Goal: Obtain resource: Download file/media

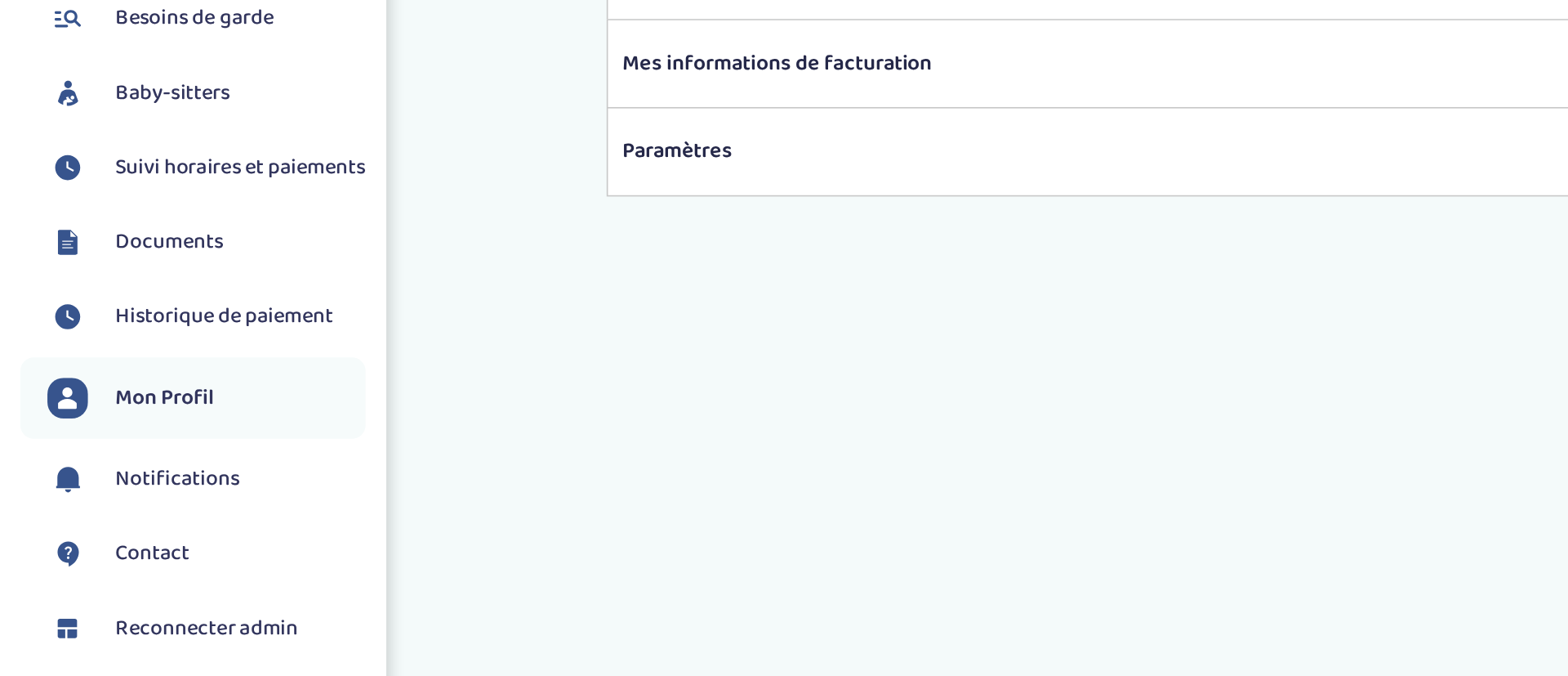
click at [140, 320] on link "Documents" at bounding box center [124, 307] width 192 height 25
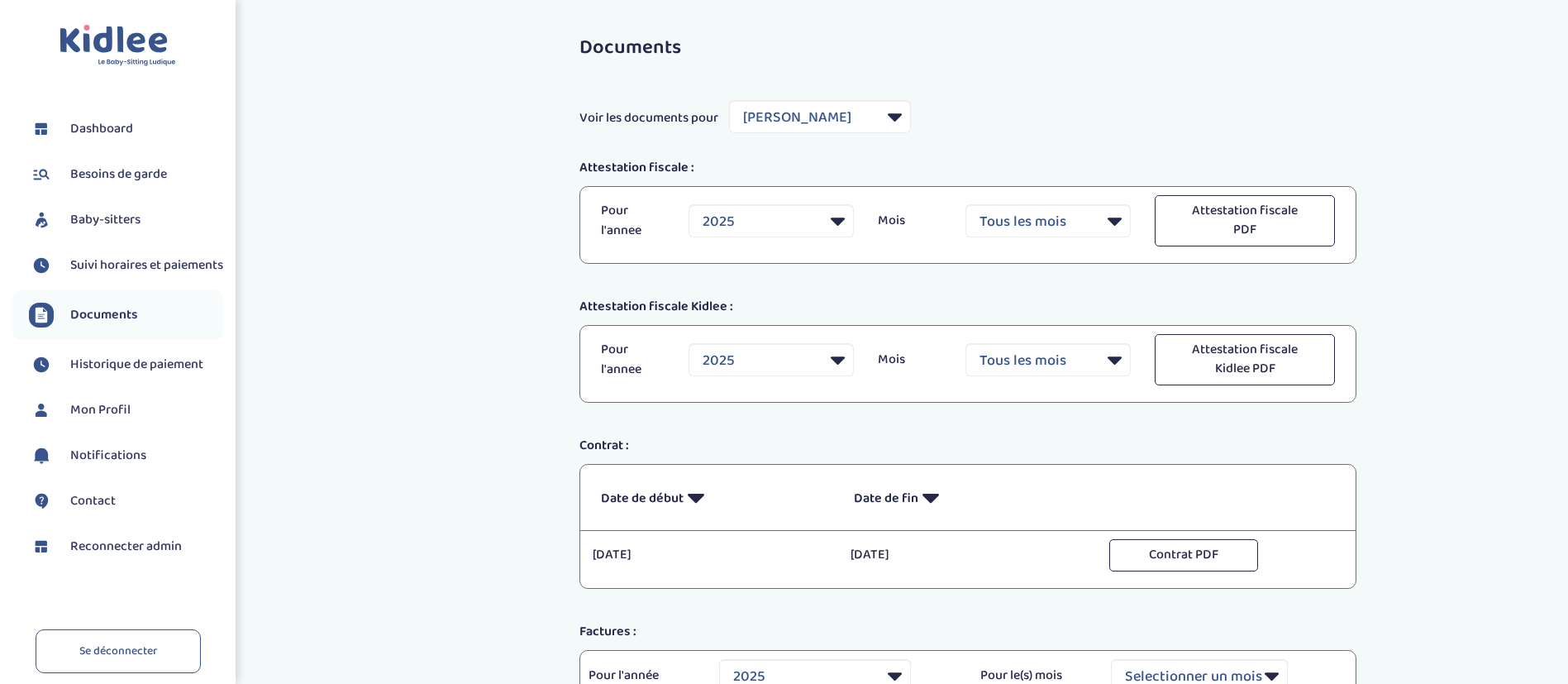
select select "40846"
select select "2025"
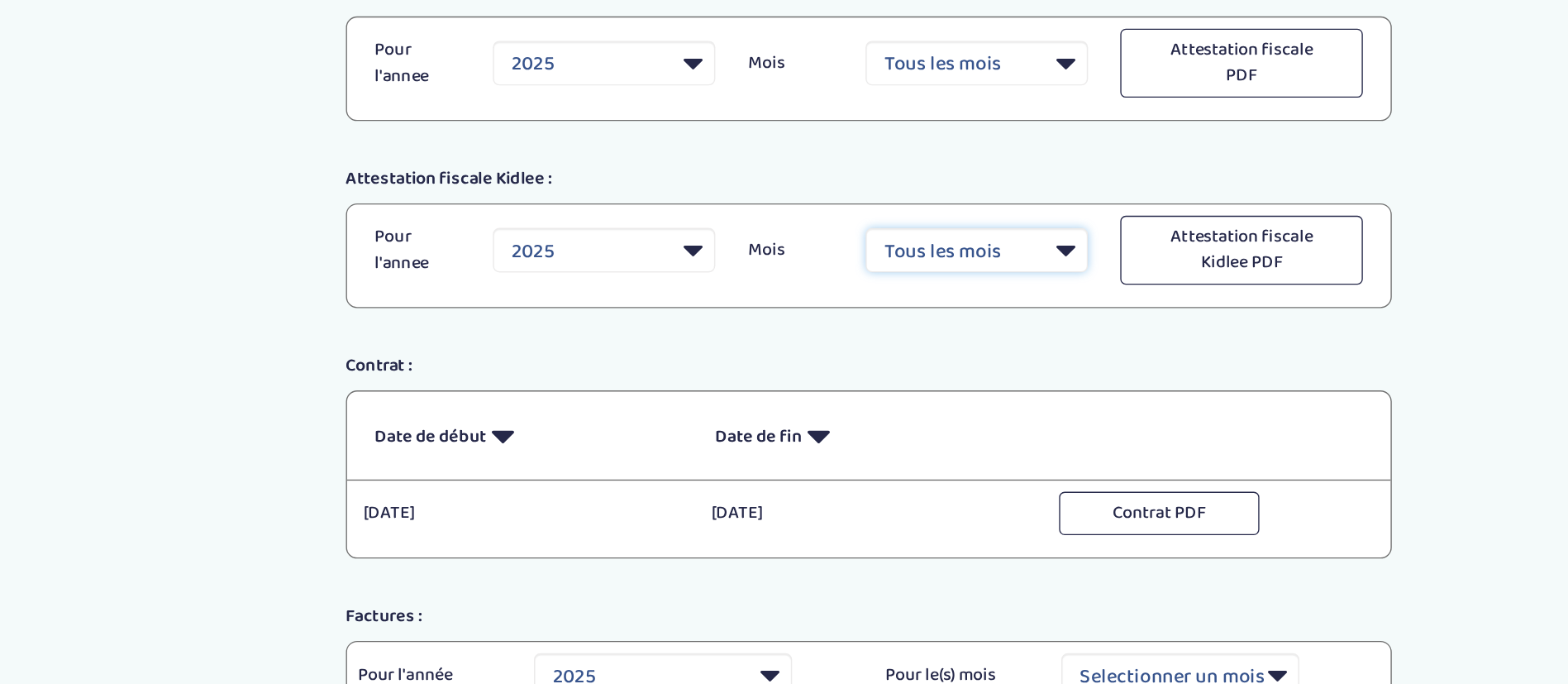
click at [1007, 360] on select "Tous les mois Janvier Février Mars Avril Mai Juin Juillet Août Septembre Octobr…" at bounding box center [1047, 360] width 165 height 33
select select "3"
click at [965, 343] on select "Tous les mois Janvier Février Mars Avril Mai Juin Juillet Août Septembre Octobr…" at bounding box center [1047, 360] width 165 height 33
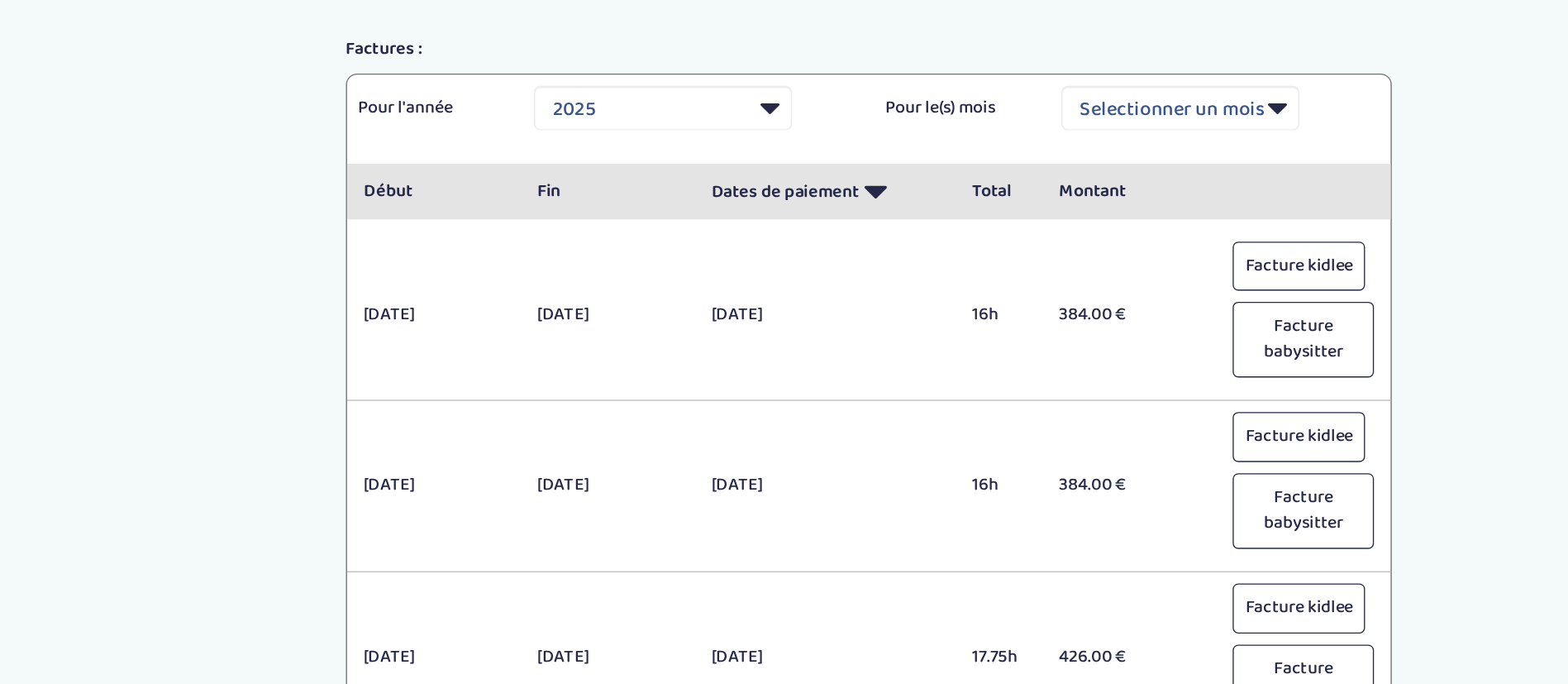
scroll to position [420, 0]
click at [1166, 455] on div "17 mars 28 mars 31 mars 2025 16h 384.00 € Facture kidlee" at bounding box center [968, 408] width 775 height 110
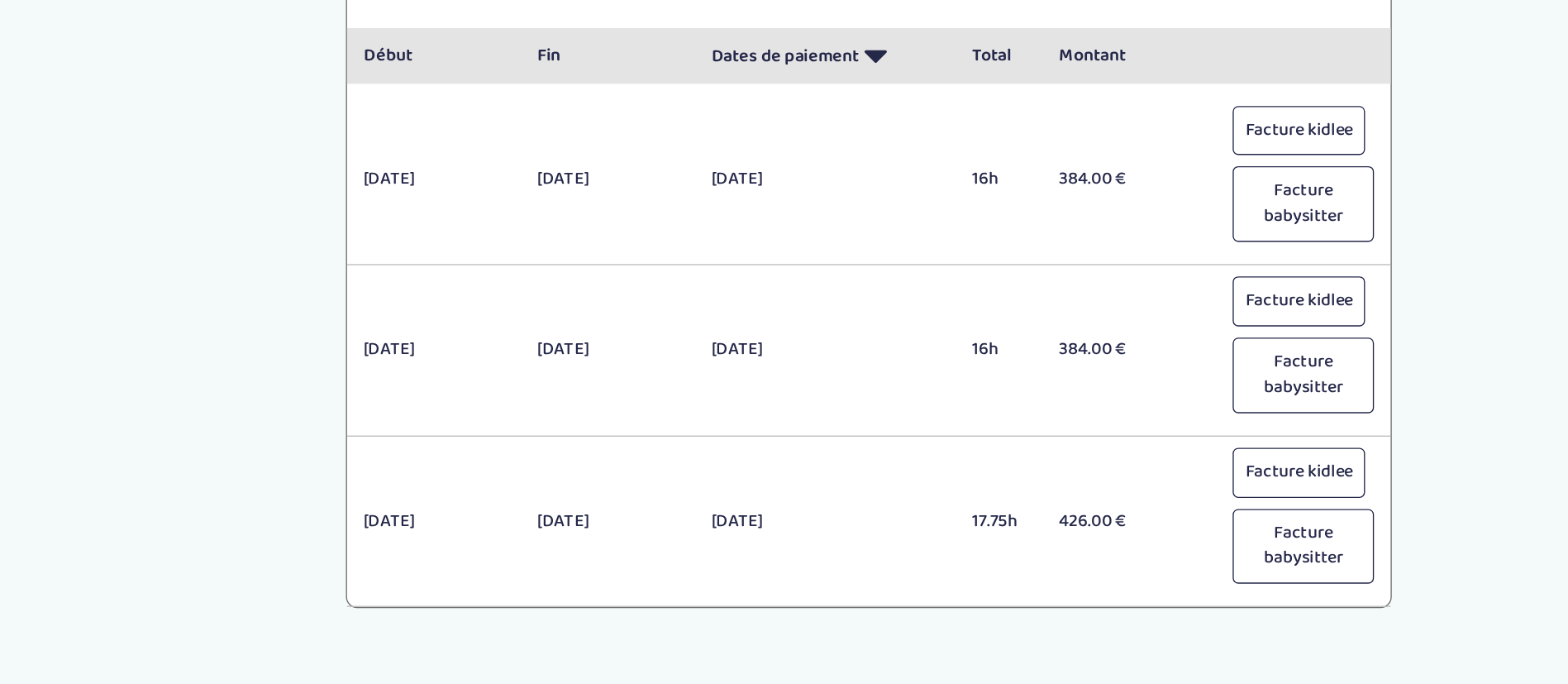
scroll to position [522, 0]
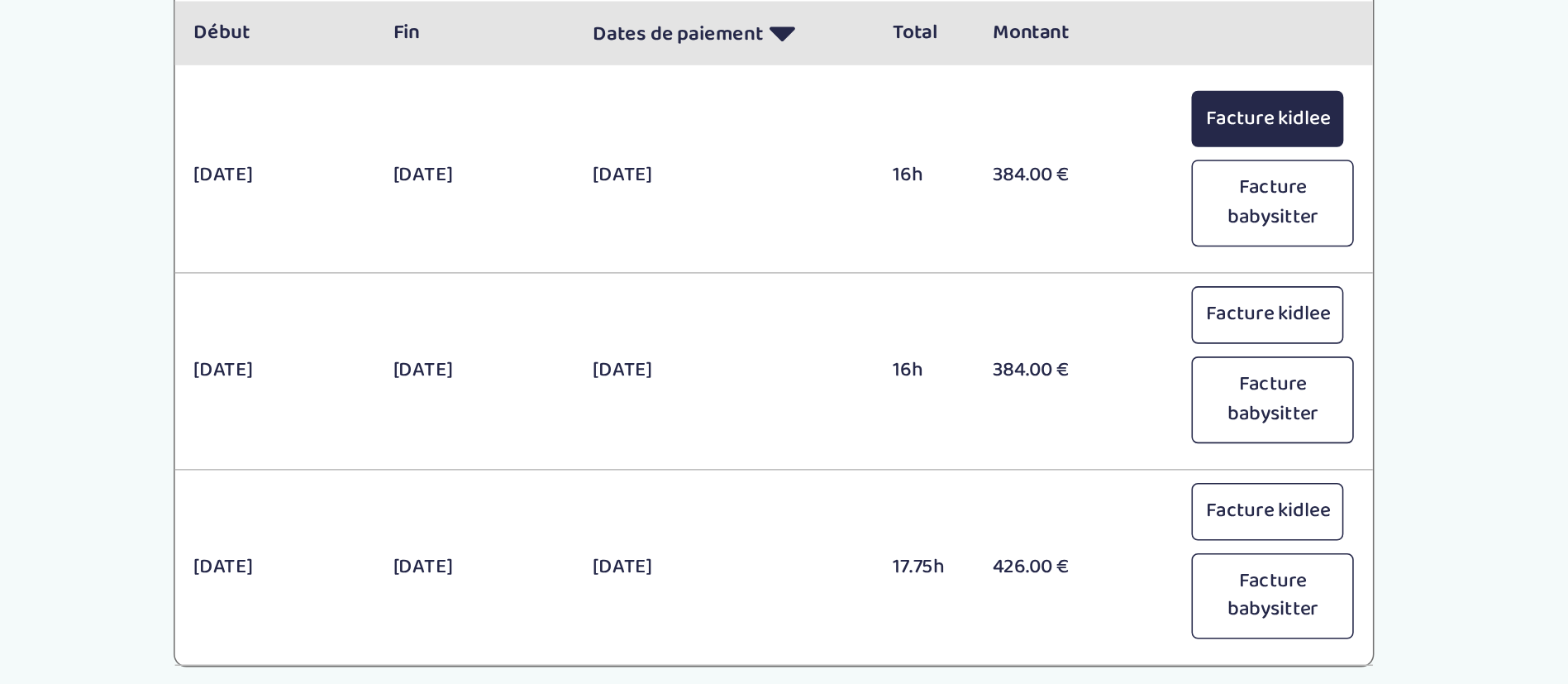
click at [1266, 283] on button "Facture kidlee" at bounding box center [1287, 271] width 99 height 37
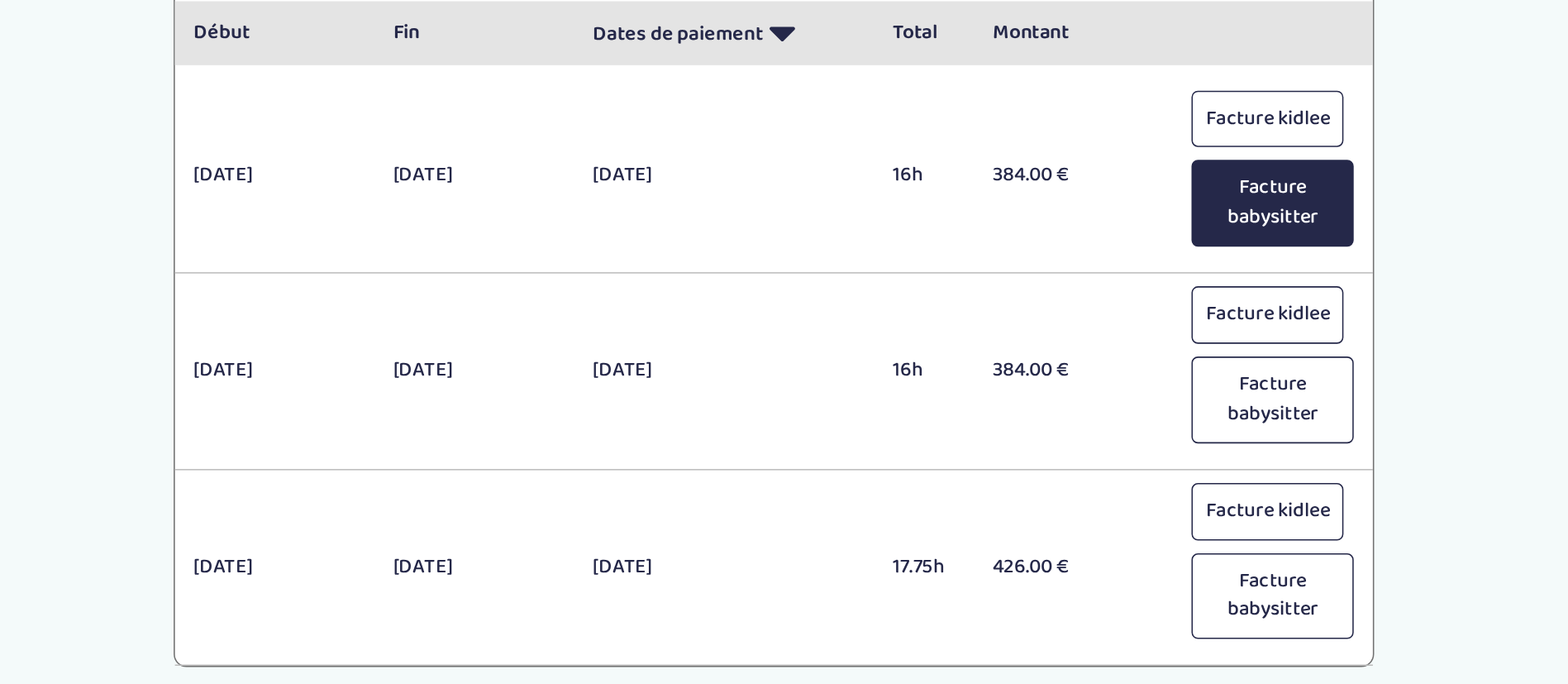
click at [1285, 321] on button "Facture babysitter" at bounding box center [1290, 325] width 104 height 56
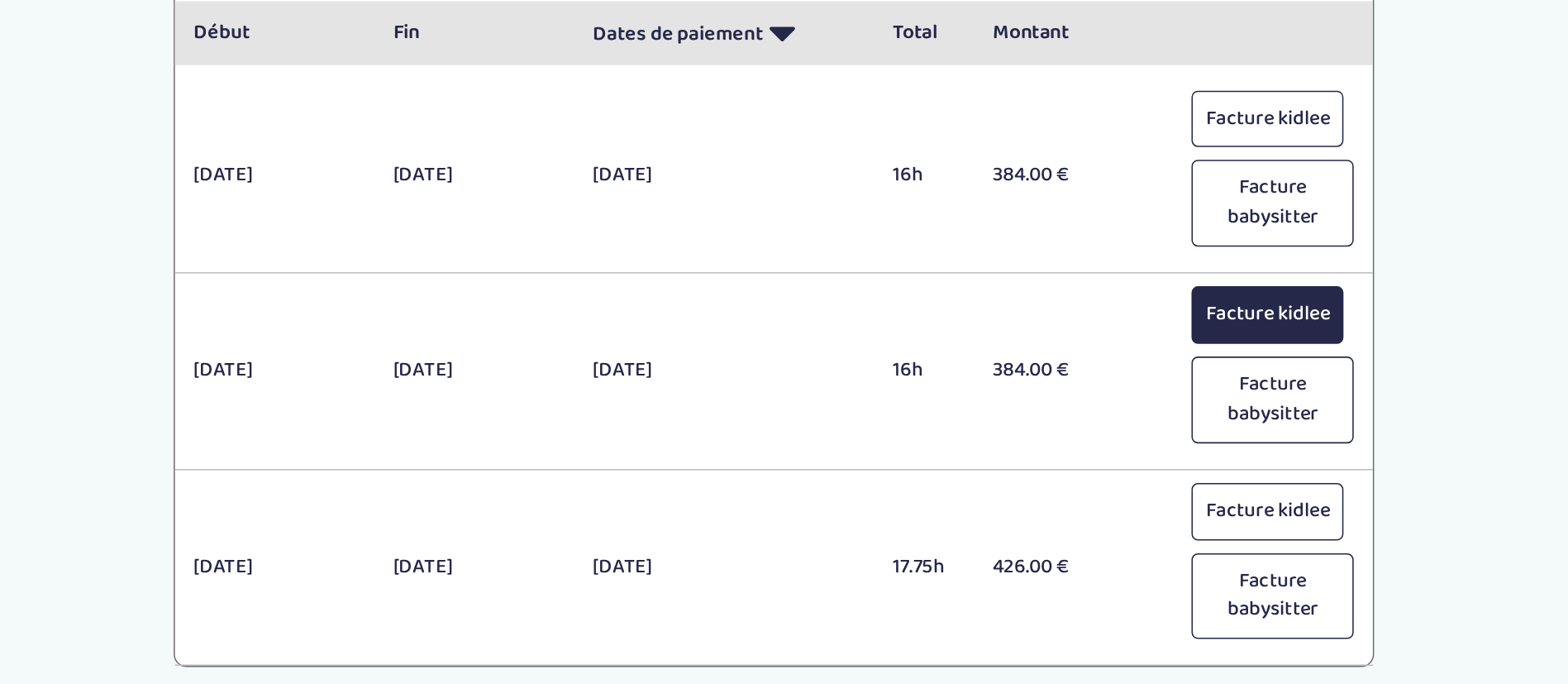
click at [1288, 394] on button "Facture kidlee" at bounding box center [1287, 398] width 99 height 37
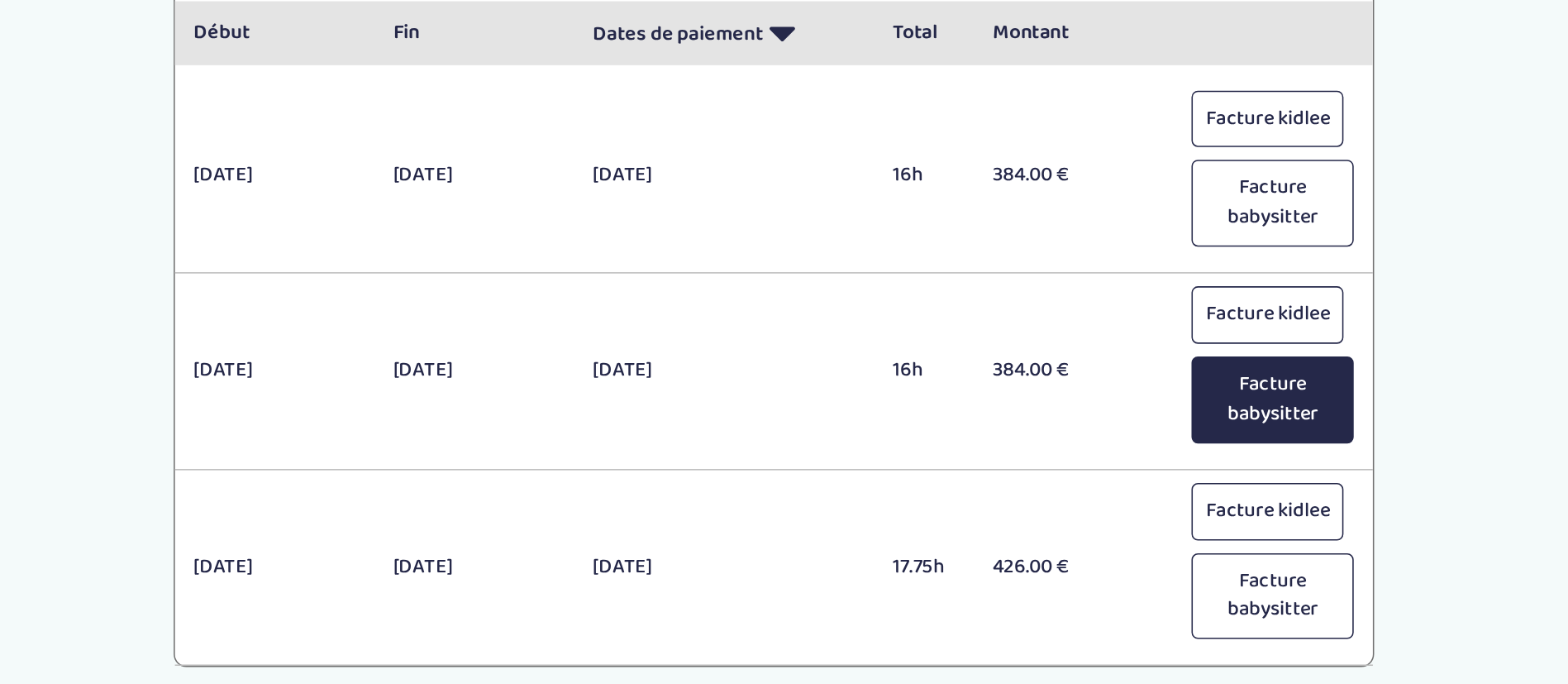
click at [1293, 437] on button "Facture babysitter" at bounding box center [1290, 453] width 104 height 56
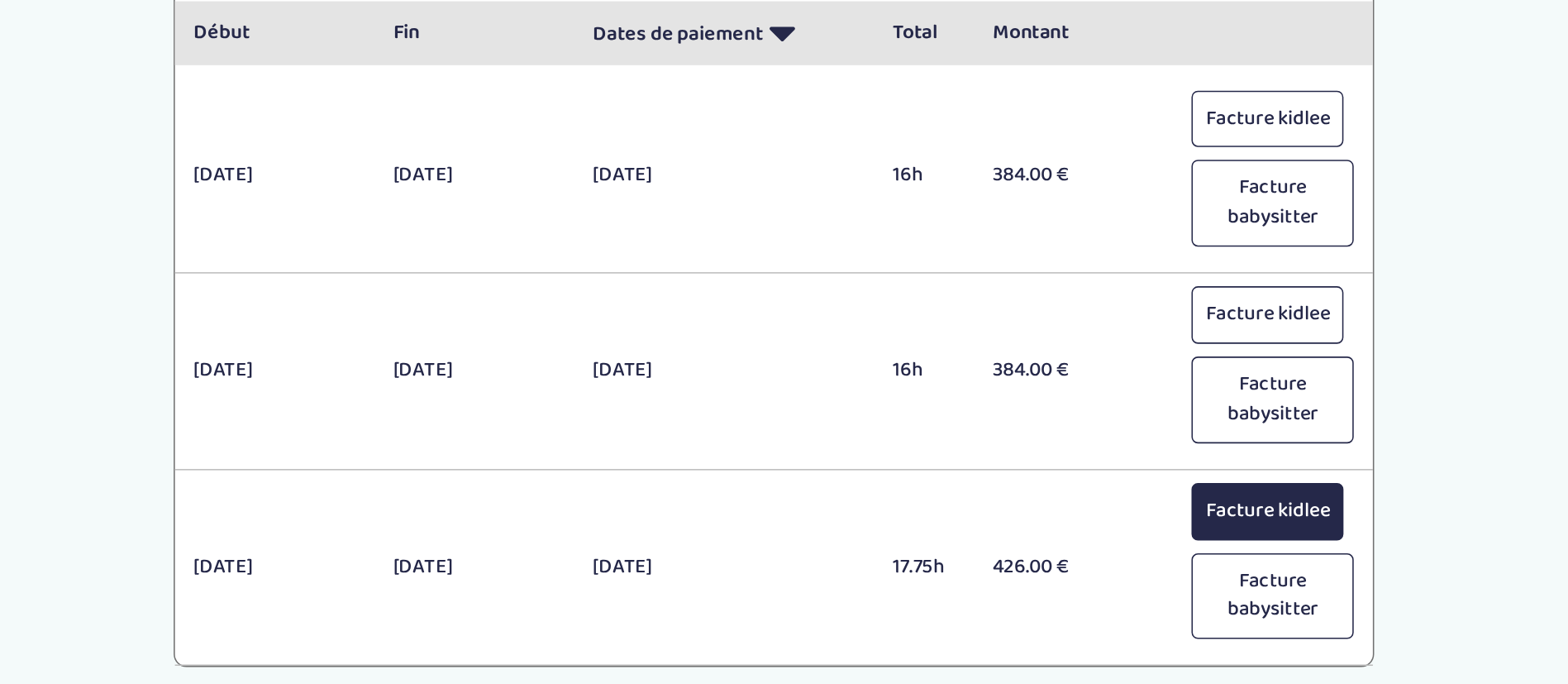
click at [1293, 513] on button "Facture kidlee" at bounding box center [1287, 525] width 99 height 37
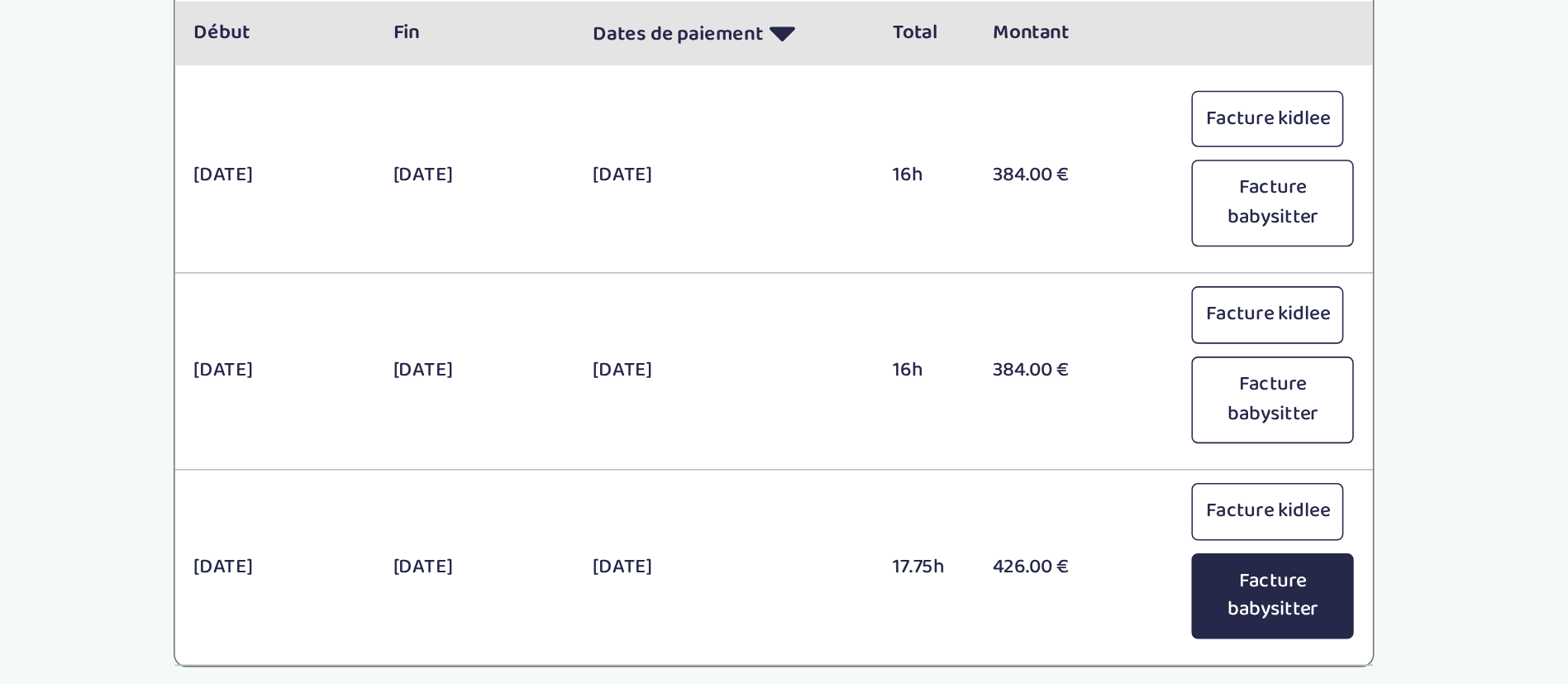
click at [1293, 561] on button "Facture babysitter" at bounding box center [1290, 580] width 104 height 56
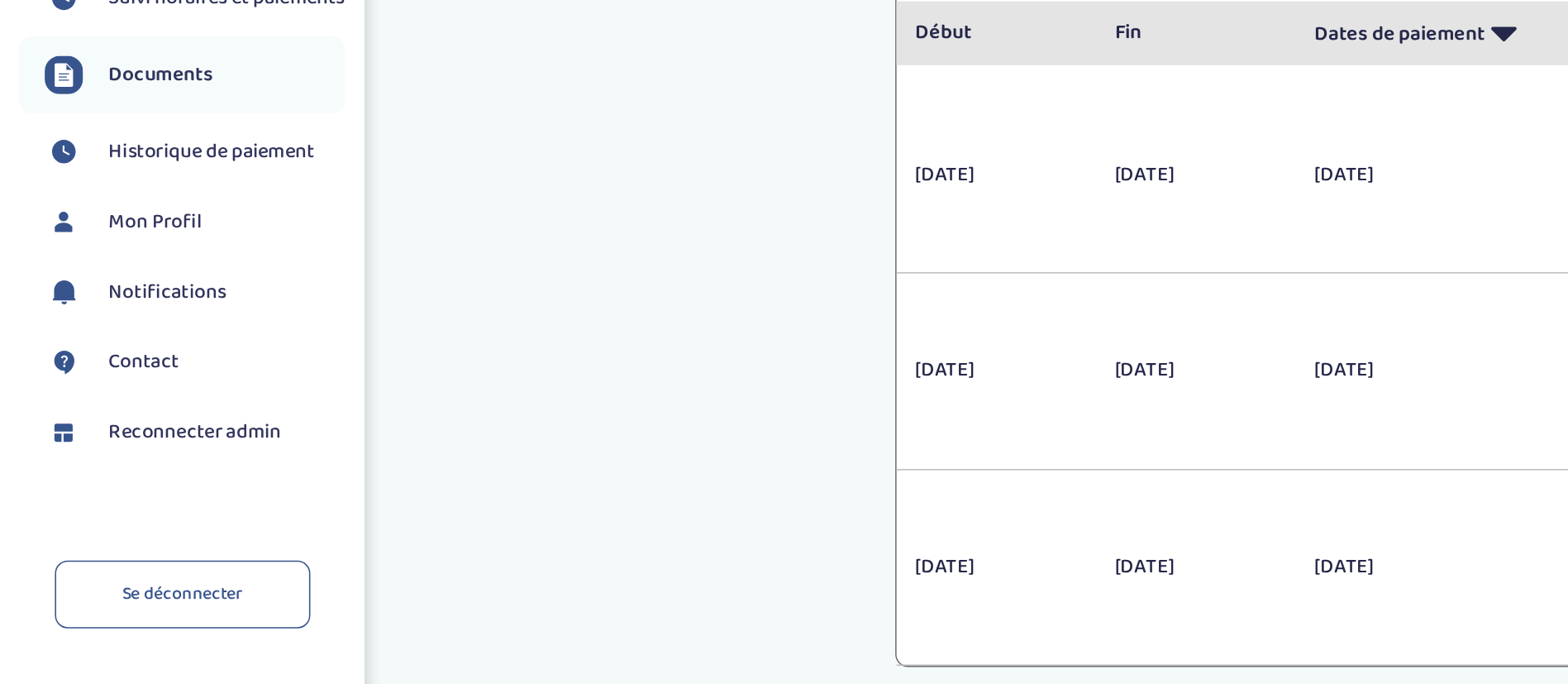
scroll to position [605, 0]
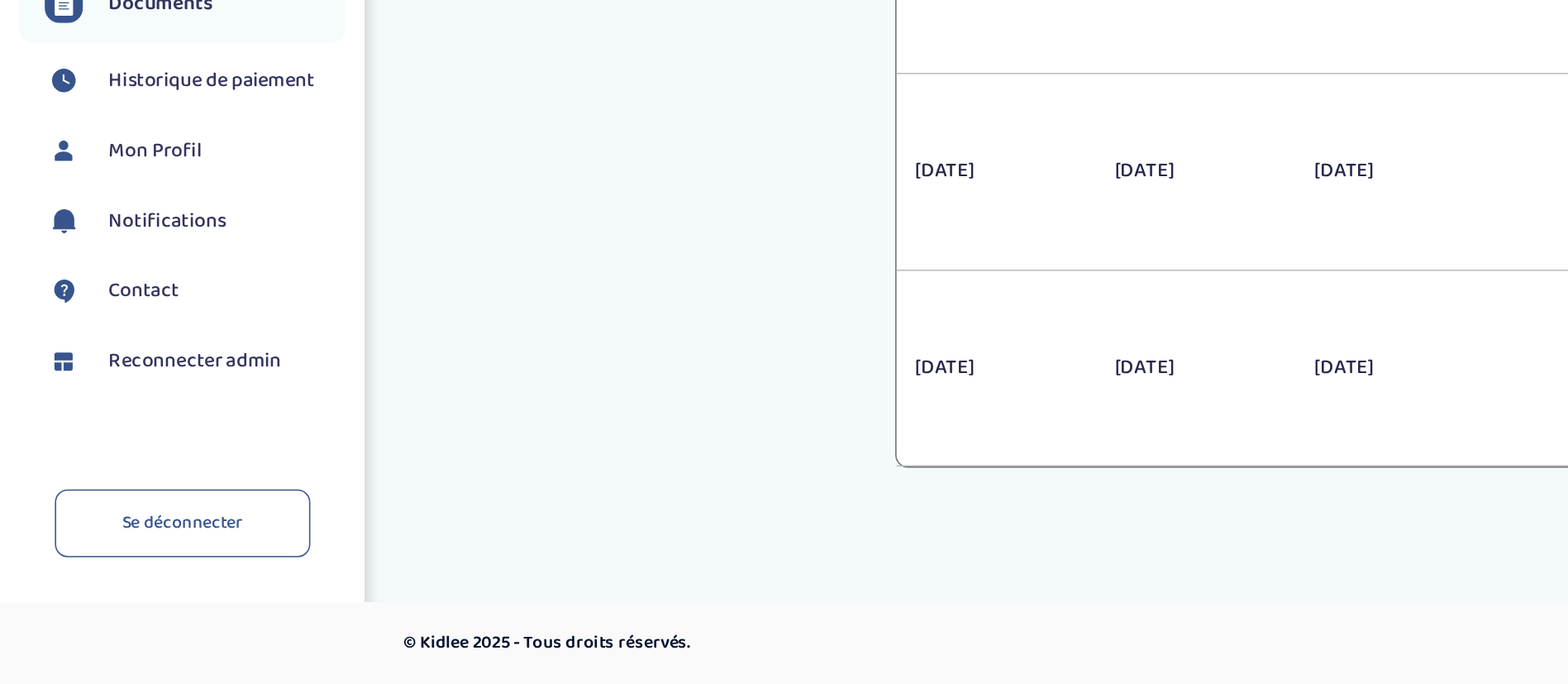
click at [125, 469] on span "Reconnecter admin" at bounding box center [125, 475] width 112 height 20
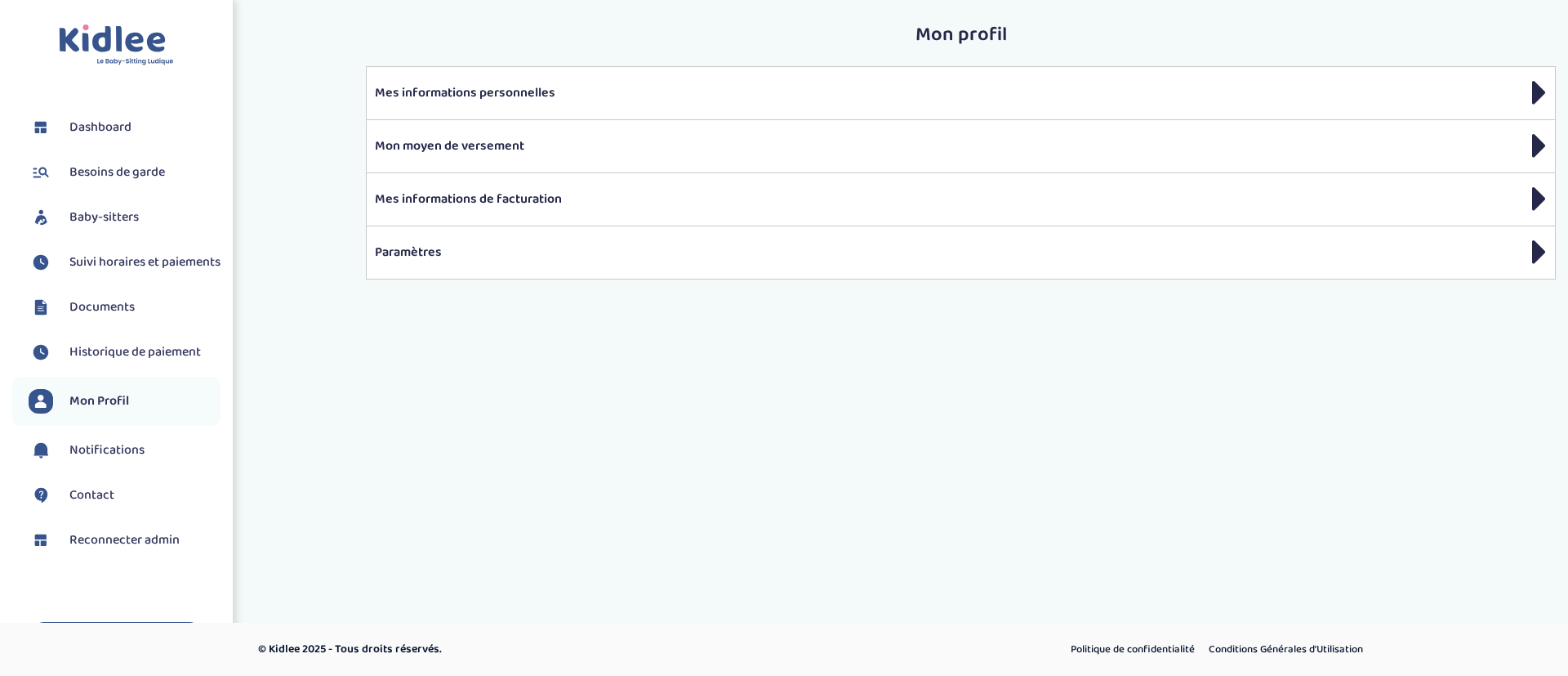
click at [147, 320] on link "Documents" at bounding box center [124, 307] width 192 height 25
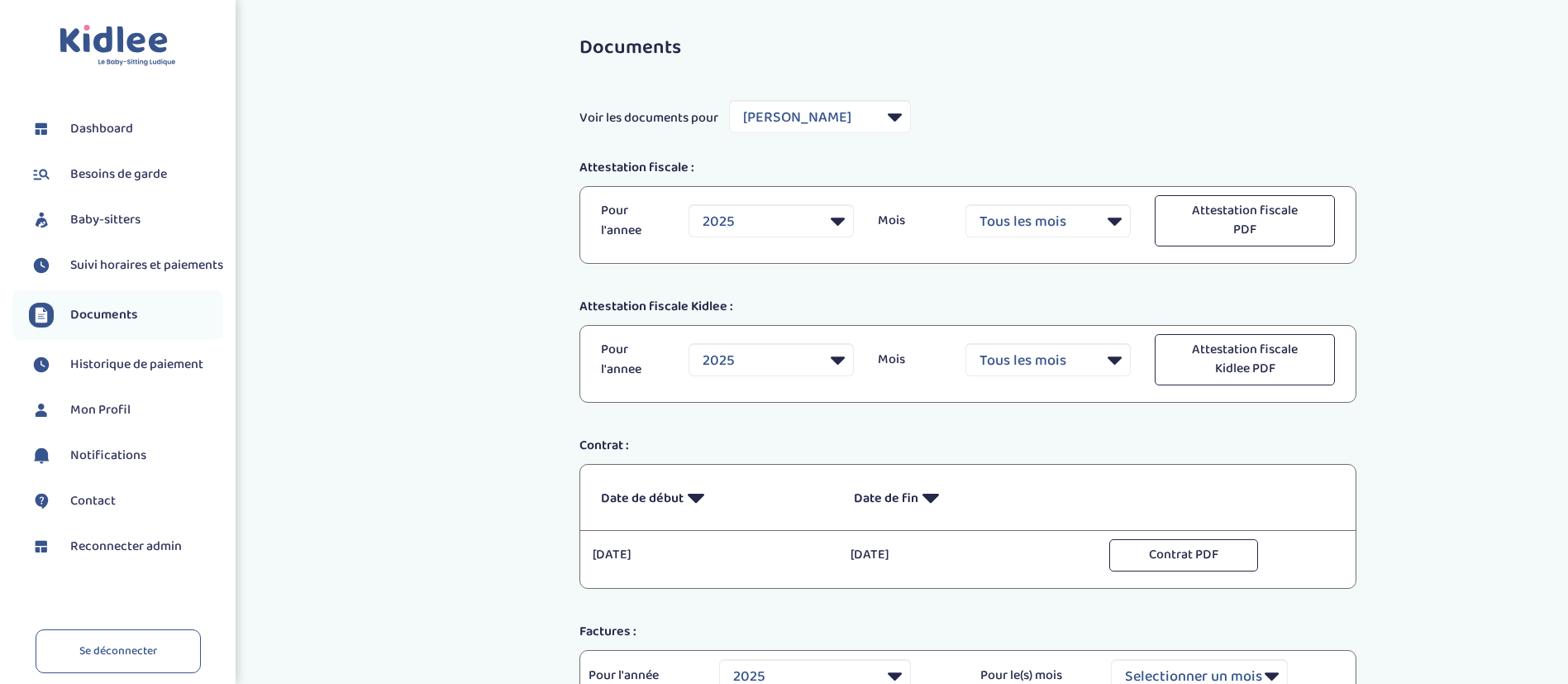
select select "40846"
select select "2025"
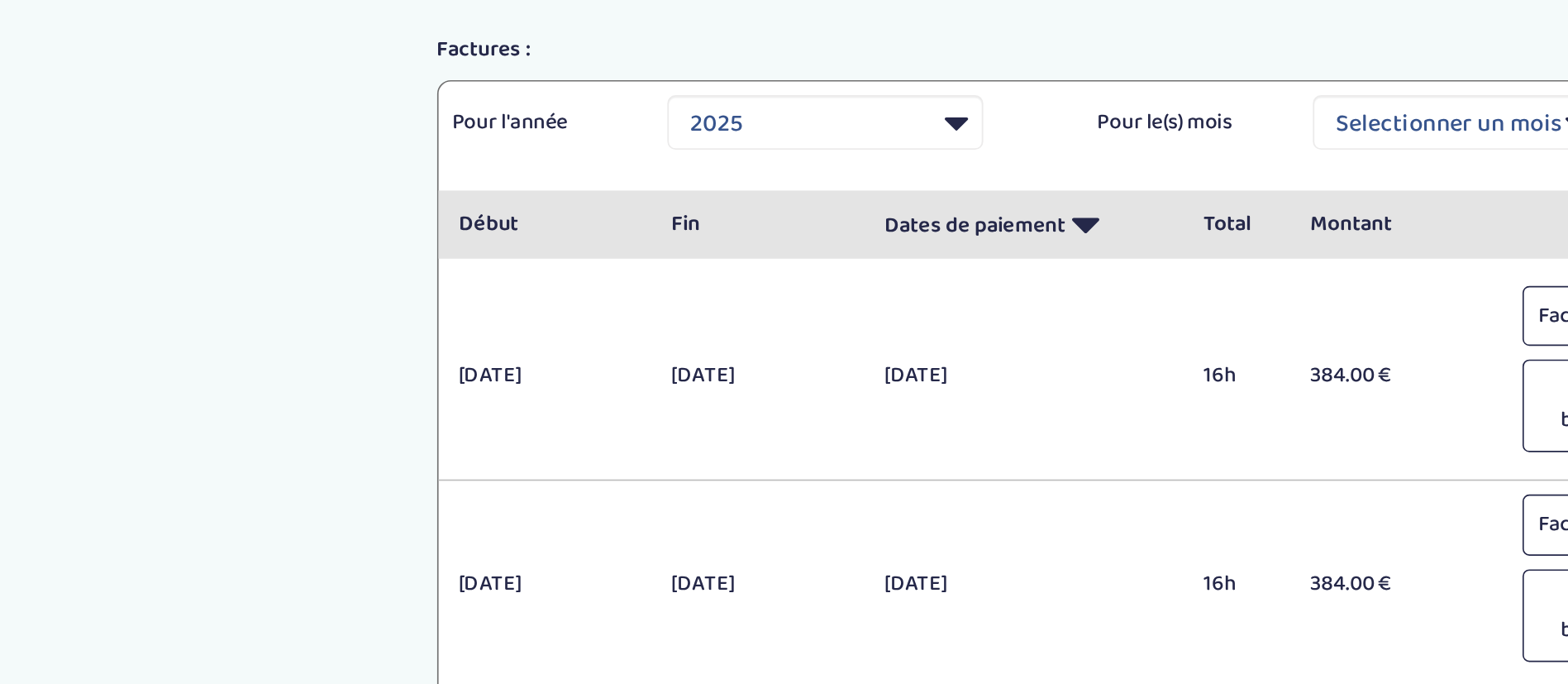
scroll to position [600, 0]
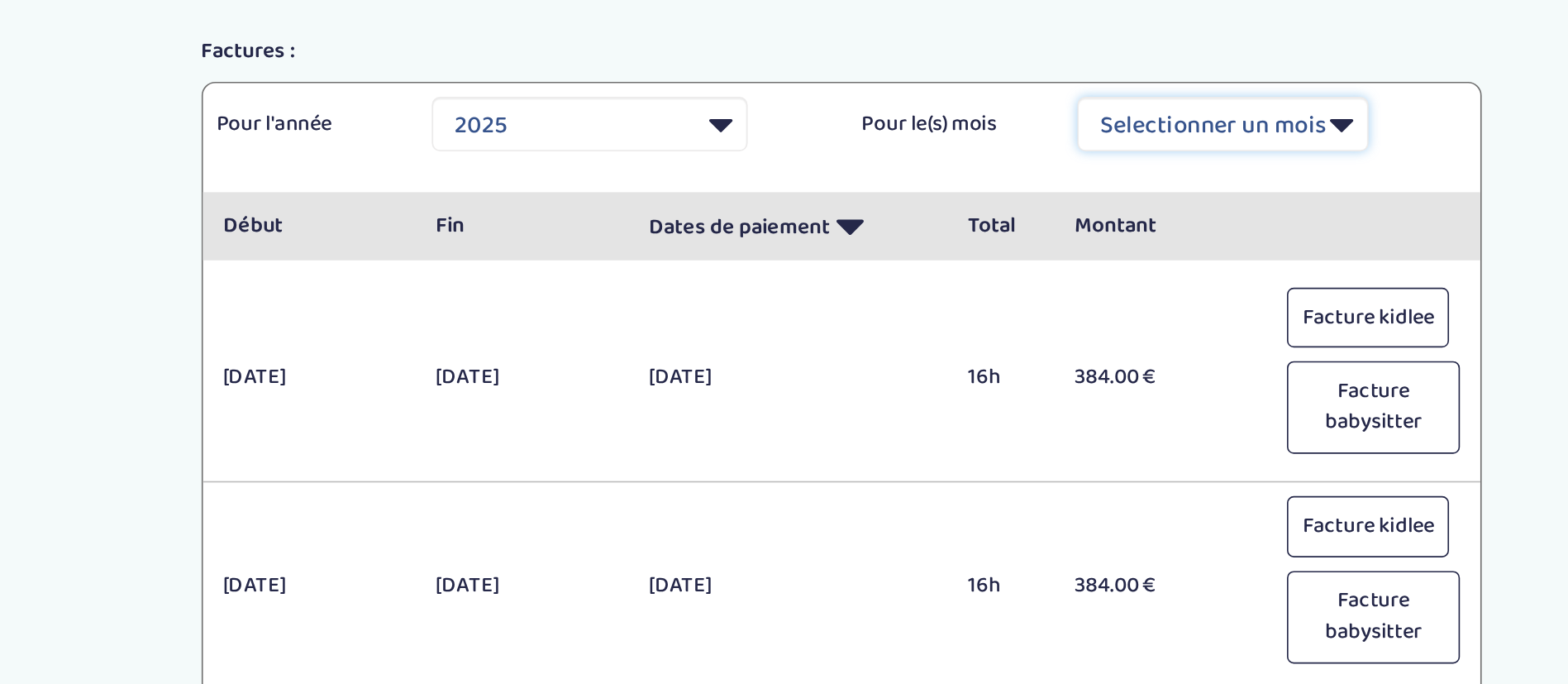
click at [1157, 79] on select "Selectionner un mois Tout Janvier Février Mars Avril Mai Juin Juillet Août Sept…" at bounding box center [1199, 76] width 177 height 33
select select "5"
click at [1111, 59] on select "Selectionner un mois Tout Janvier Février Mars Avril Mai Juin Juillet Août Sept…" at bounding box center [1199, 76] width 177 height 33
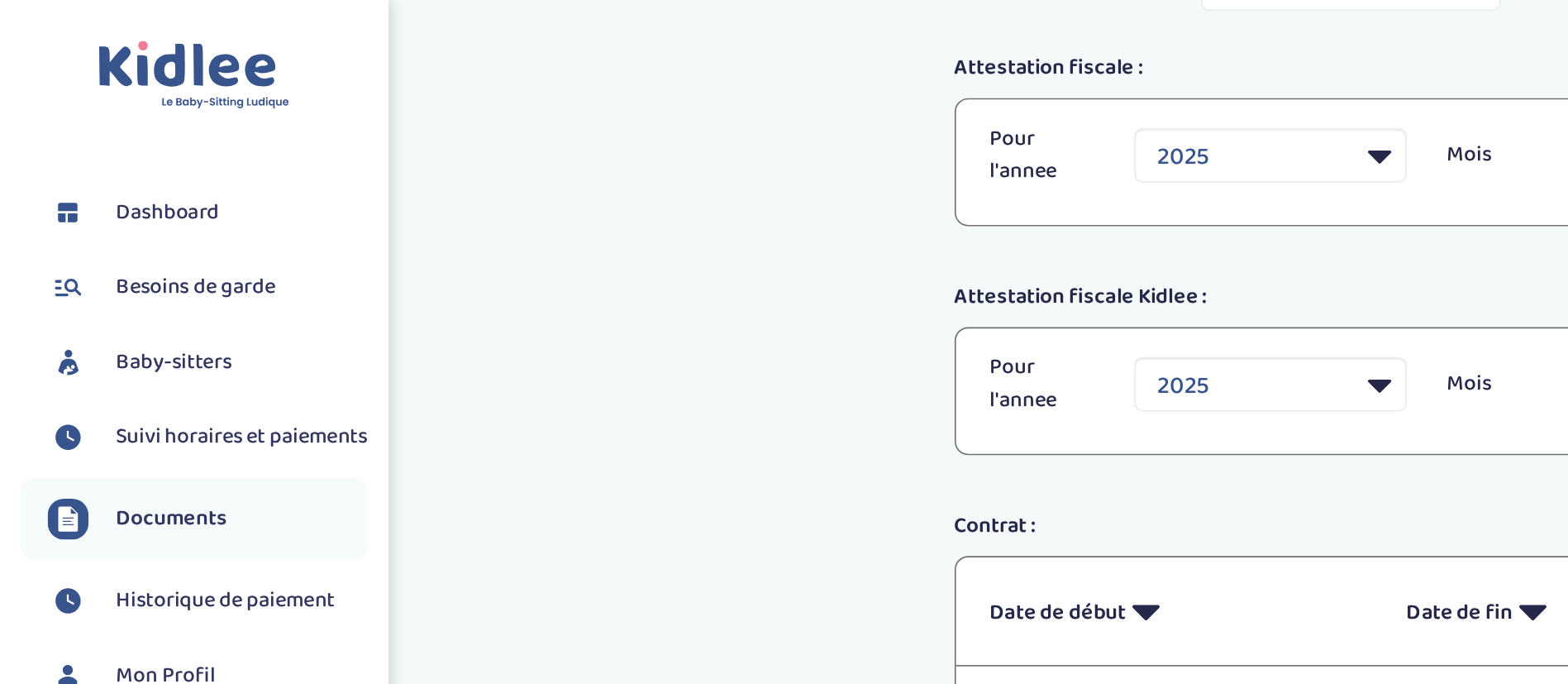
scroll to position [112, 0]
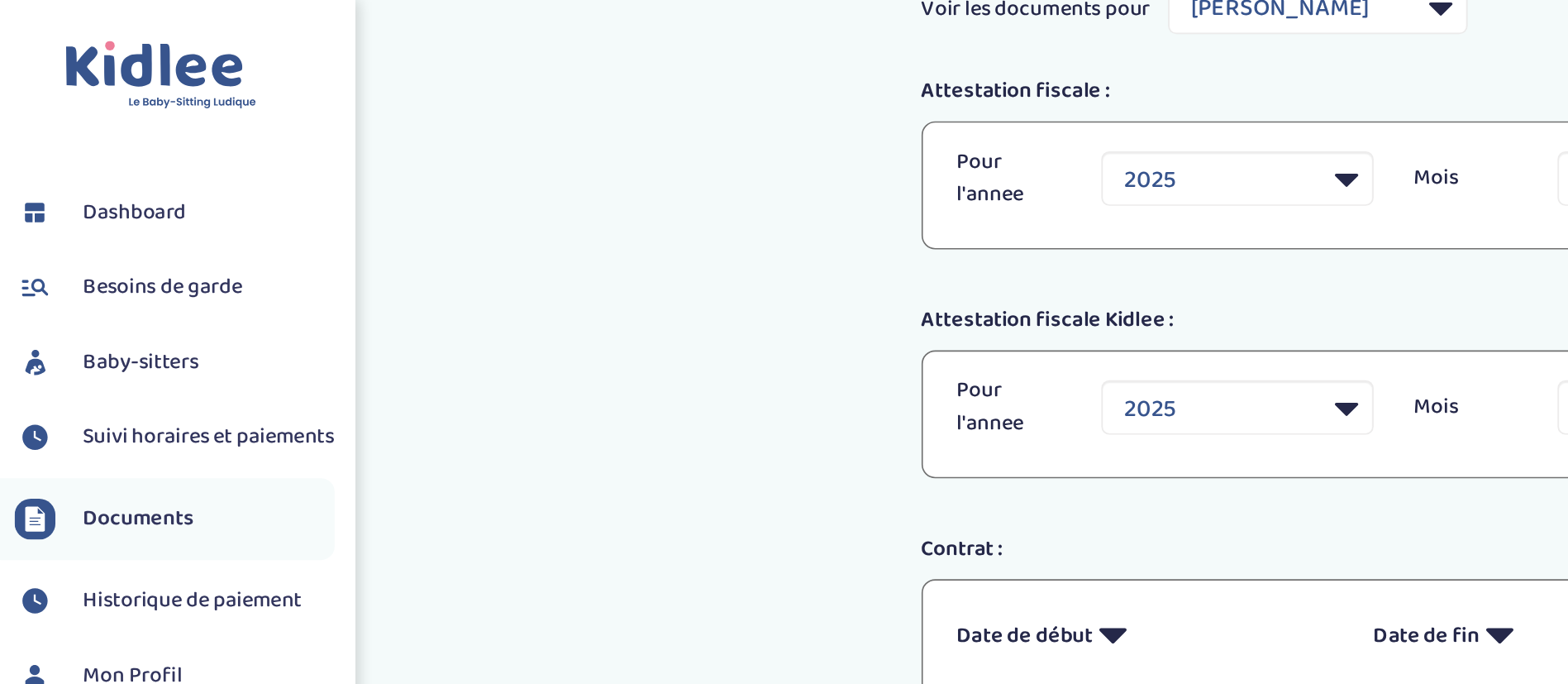
click at [168, 260] on span "Suivi horaires et paiements" at bounding box center [147, 265] width 153 height 20
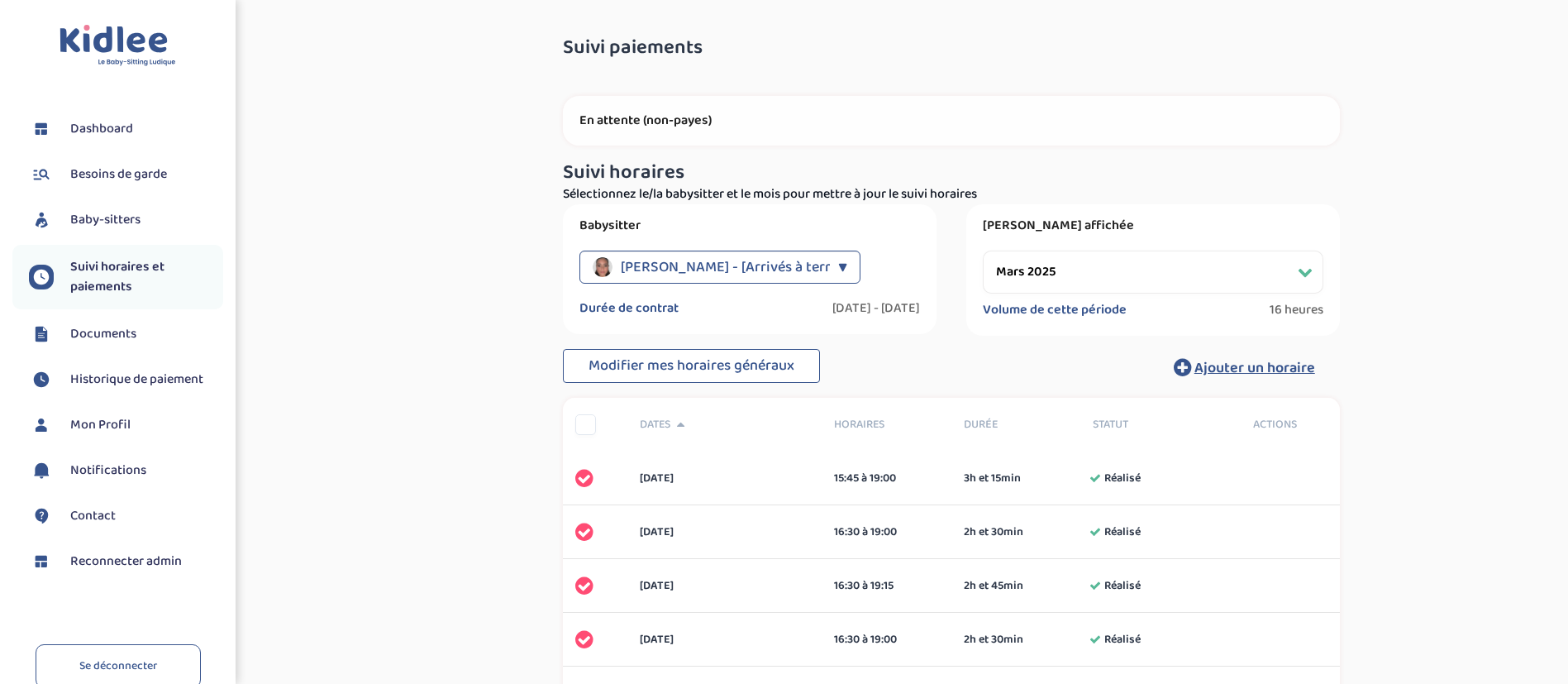
scroll to position [42, 0]
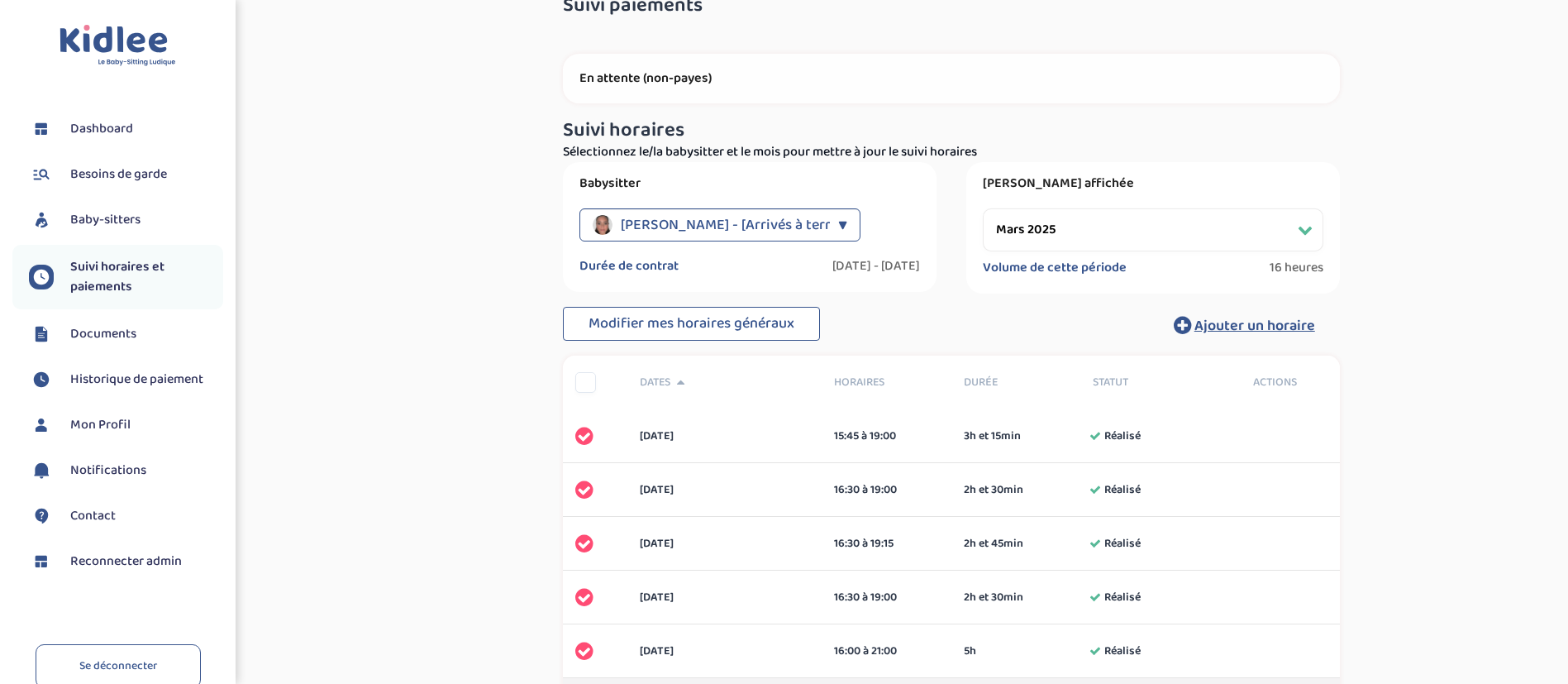
click at [1078, 226] on select "Filtrer par mois [DATE] [DATE] [DATE] [DATE] [DATE]" at bounding box center [1152, 230] width 340 height 43
select select "mai 2025"
click at [983, 208] on select "Filtrer par mois [DATE] [DATE] [DATE] [DATE] [DATE]" at bounding box center [1152, 230] width 340 height 43
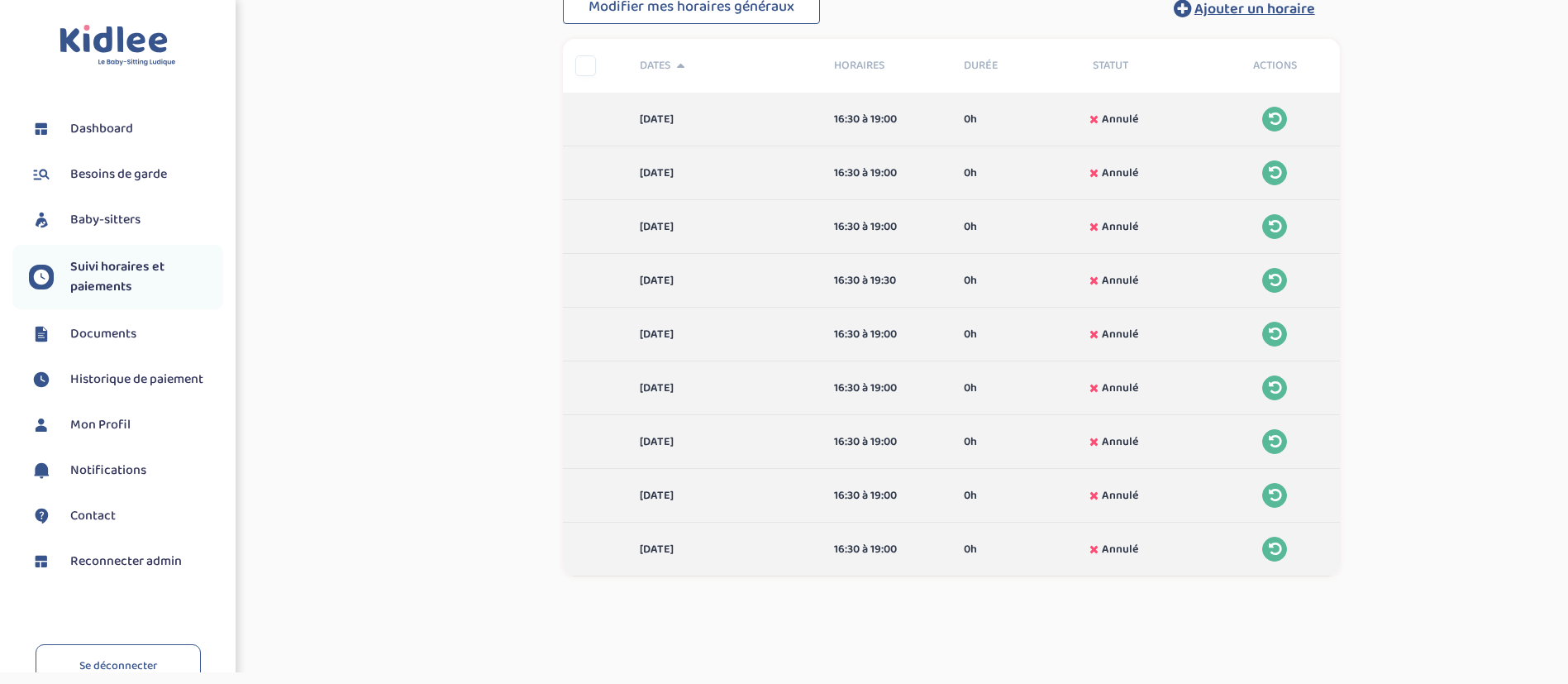
scroll to position [376, 0]
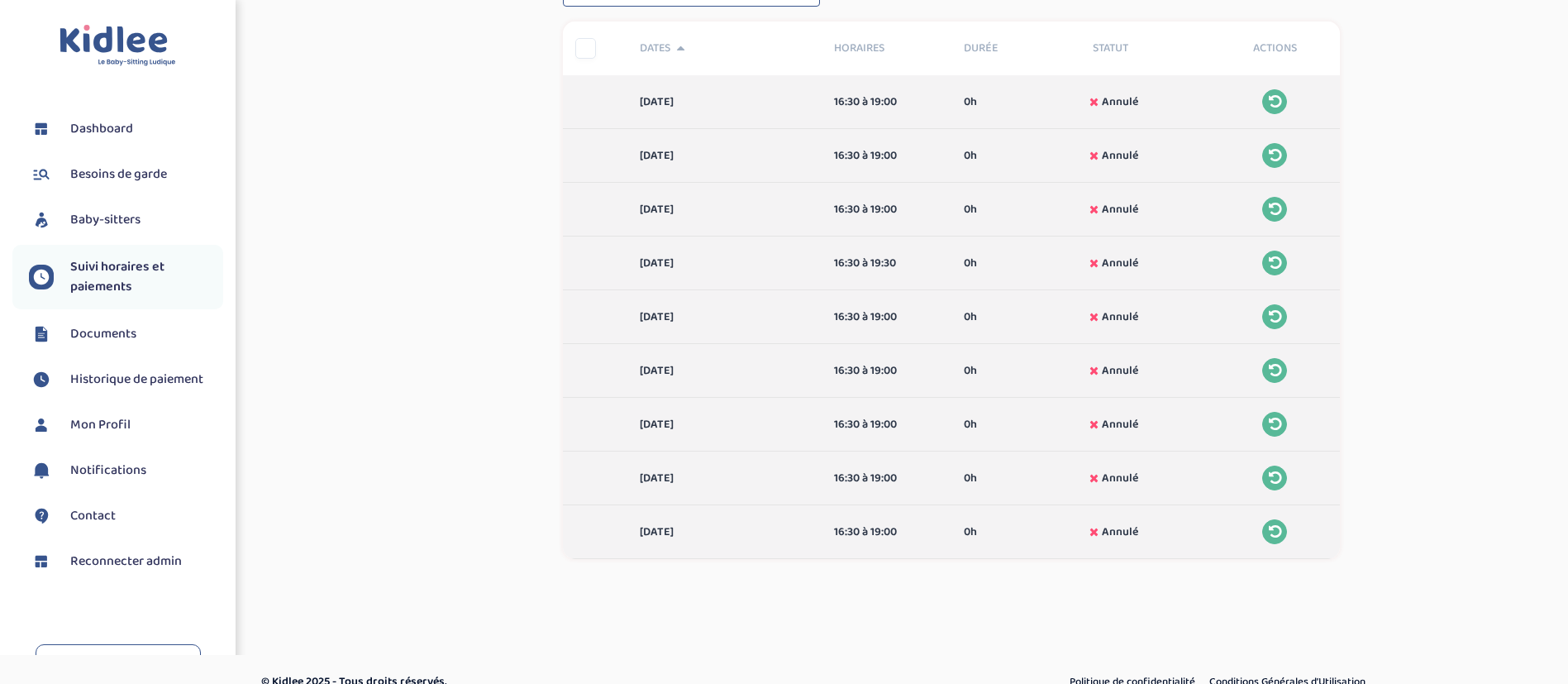
click at [163, 556] on span "Reconnecter admin" at bounding box center [125, 561] width 112 height 20
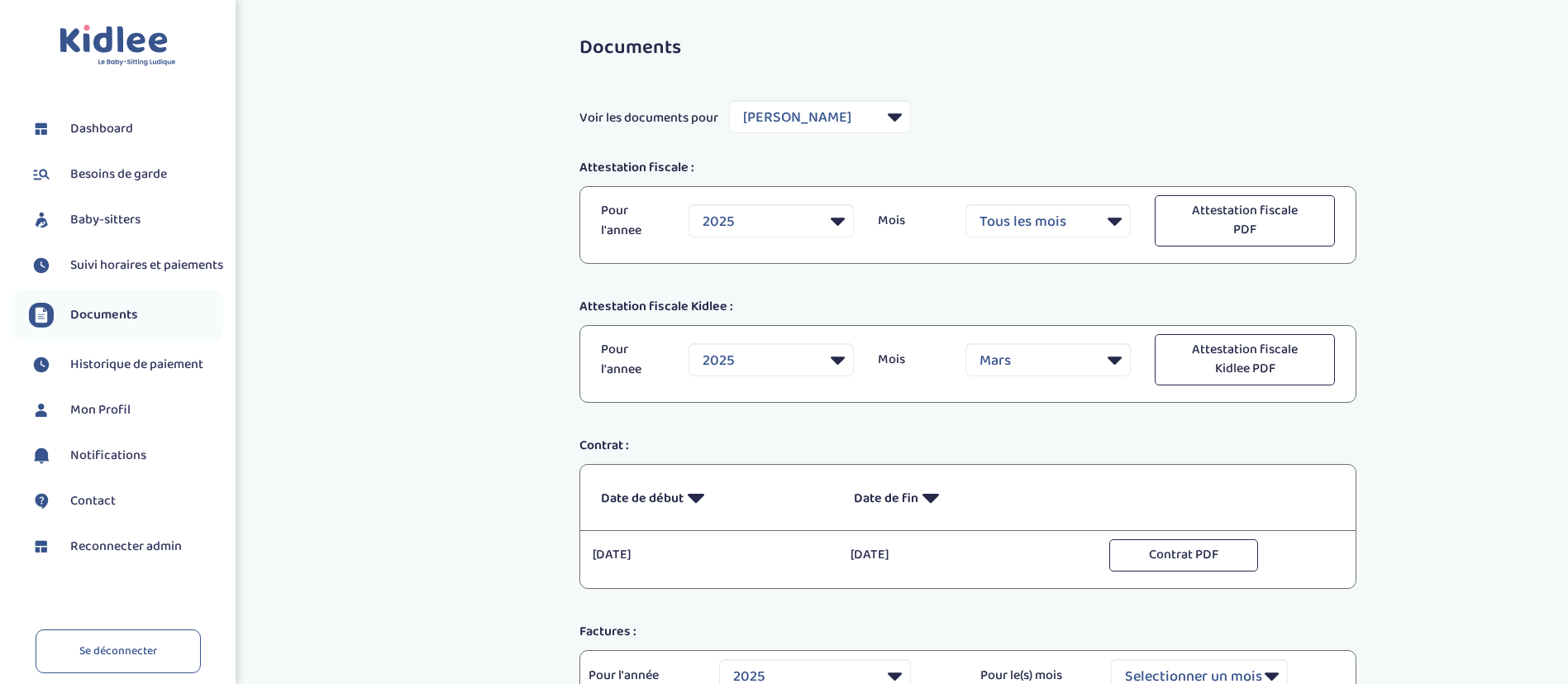
select select "40846"
select select "3"
select select "2025"
